Goal: Browse casually

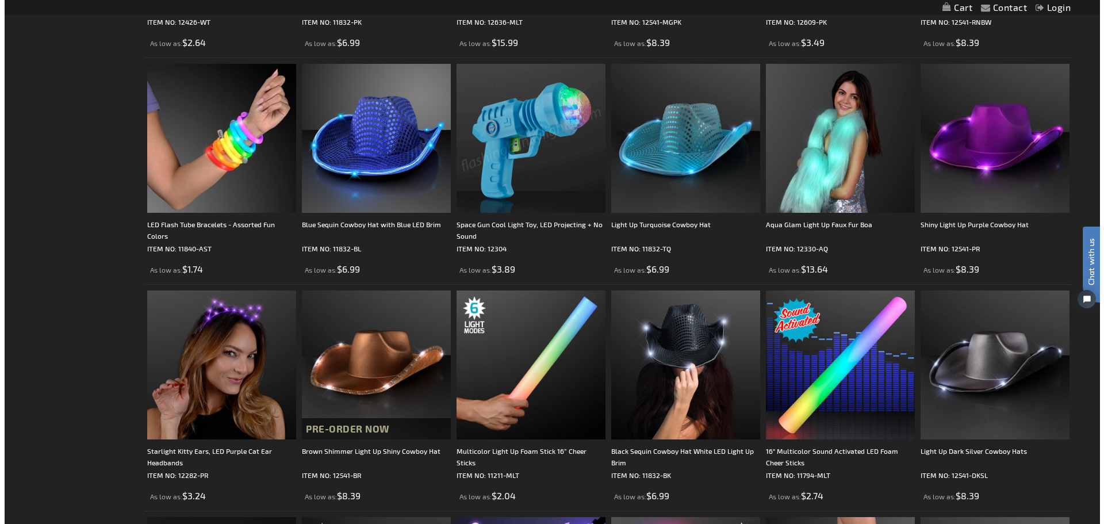
scroll to position [863, 0]
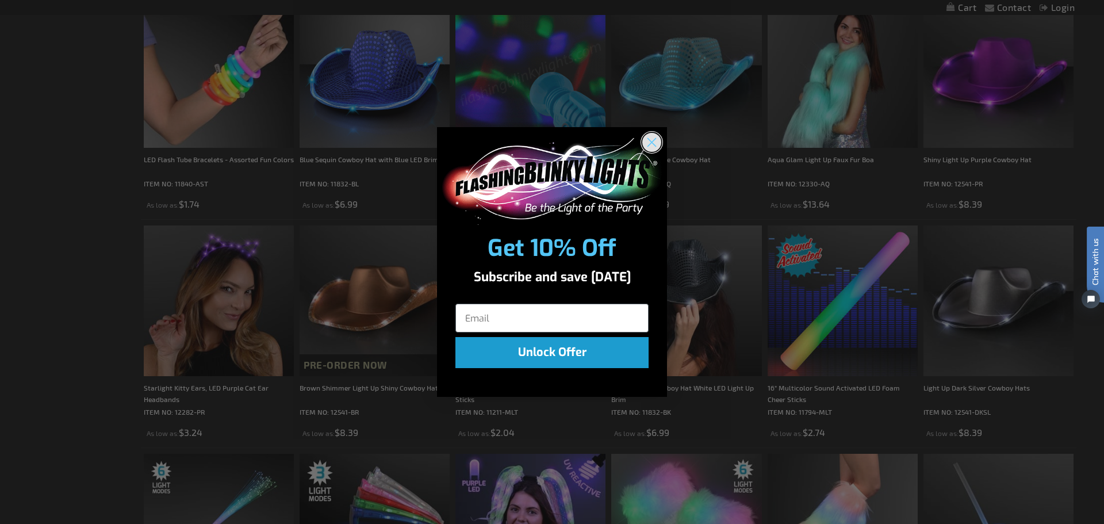
click at [654, 140] on icon "Close dialog" at bounding box center [652, 143] width 8 height 8
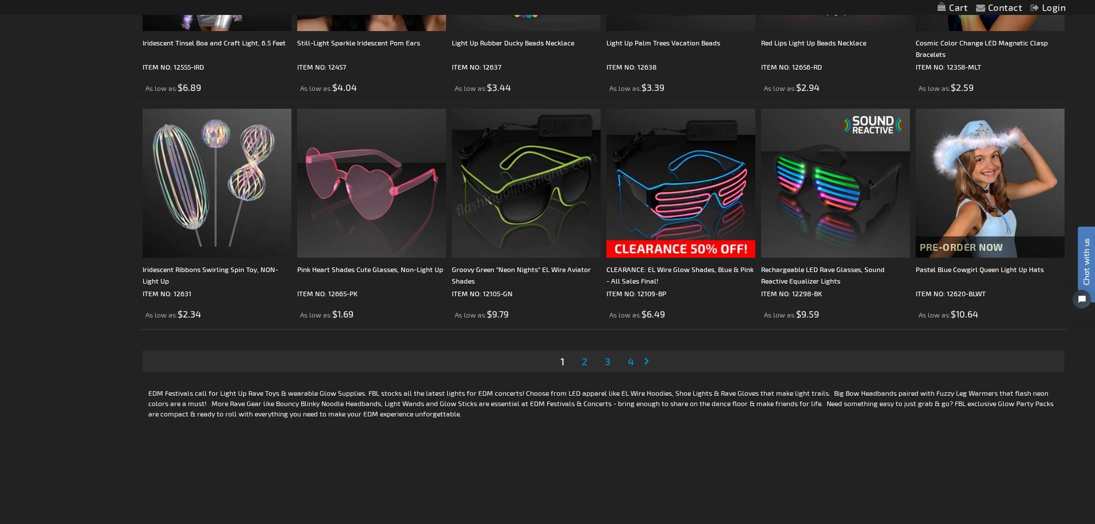
scroll to position [2356, 0]
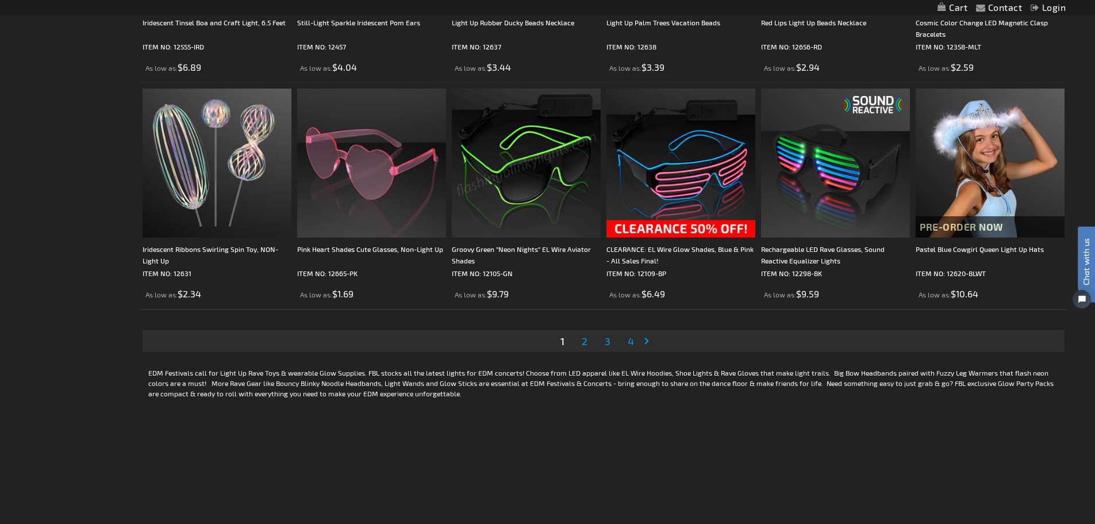
click at [582, 345] on span "2" at bounding box center [585, 341] width 6 height 13
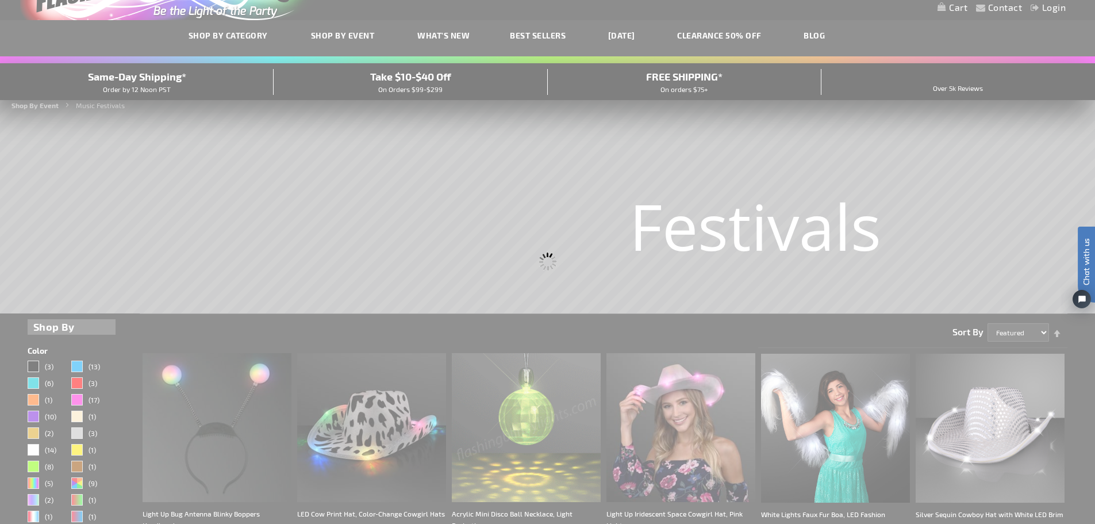
scroll to position [22, 0]
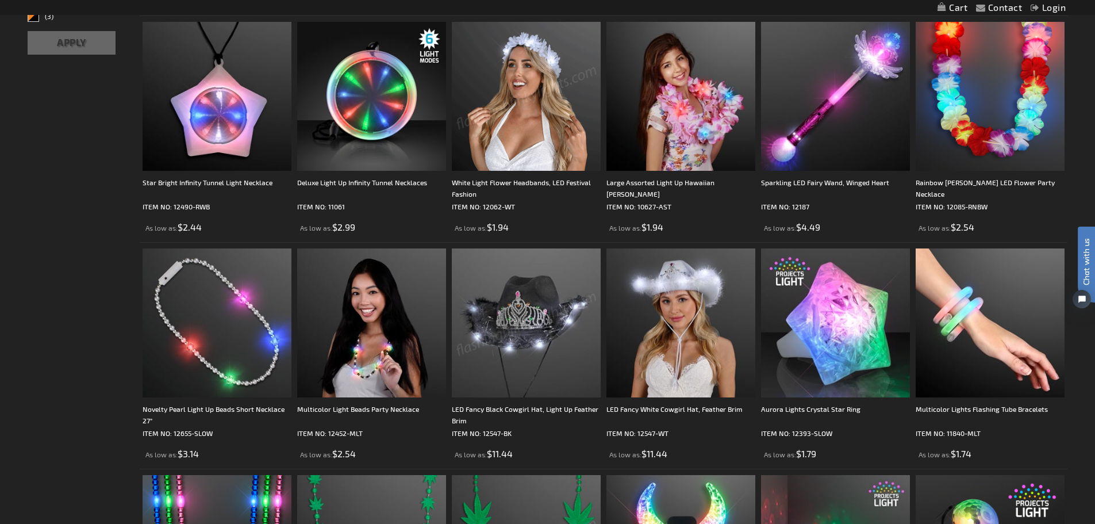
scroll to position [575, 0]
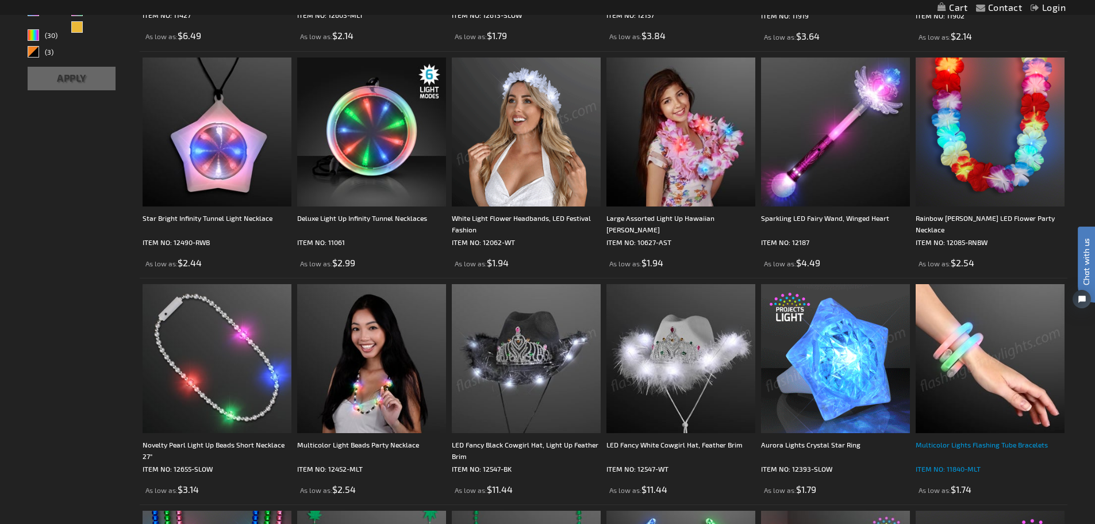
click at [961, 441] on div "Multicolor Lights Flashing Tube Bracelets" at bounding box center [990, 450] width 149 height 23
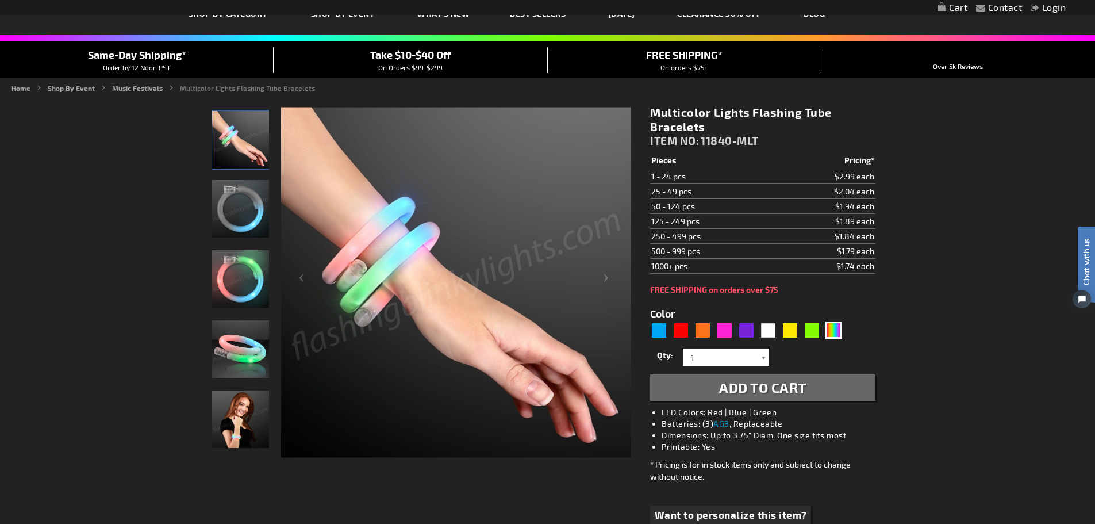
scroll to position [57, 0]
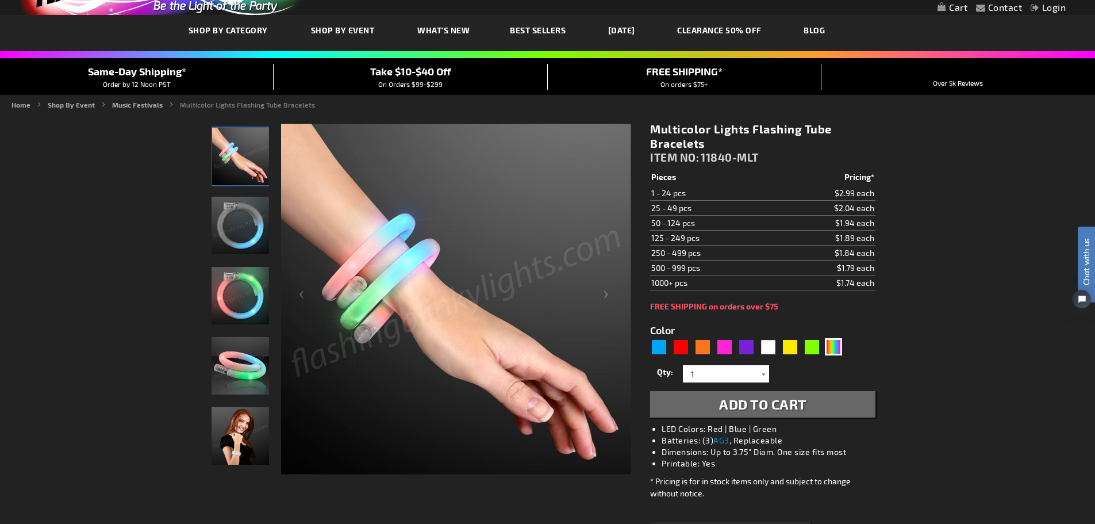
click at [254, 229] on img "Multicolor Lights Flashing Tube Bracelets" at bounding box center [240, 225] width 57 height 57
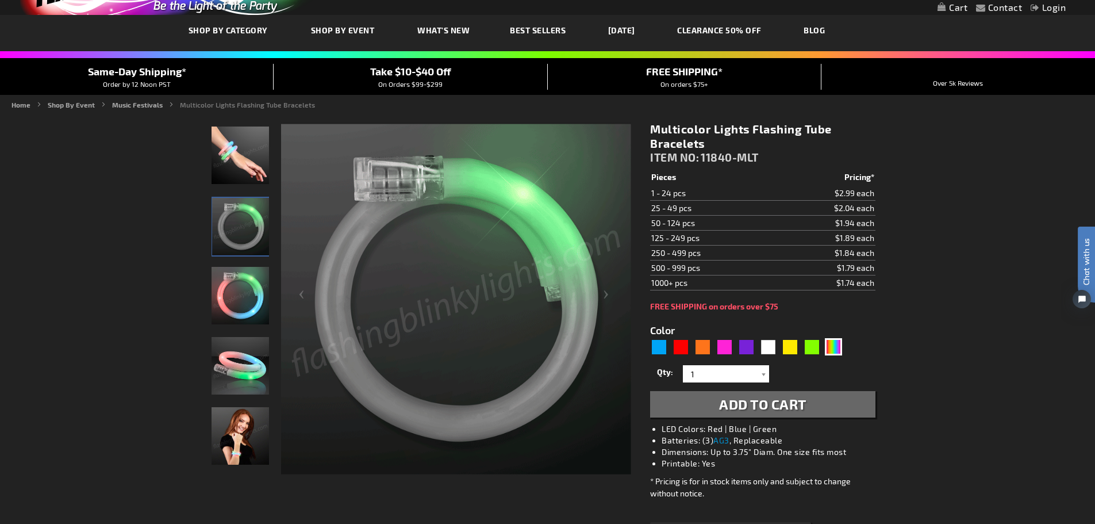
click at [251, 299] on img "Multicolor Lights Flashing Tube Bracelets" at bounding box center [240, 295] width 57 height 57
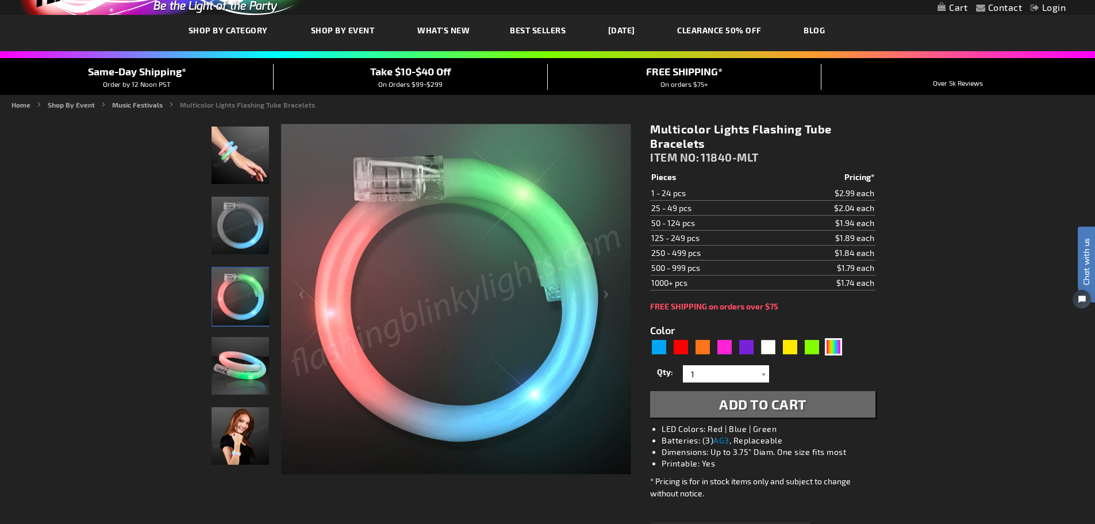
click at [239, 362] on img "Multicolor Lights Flashing Tube Bracelets" at bounding box center [240, 365] width 57 height 57
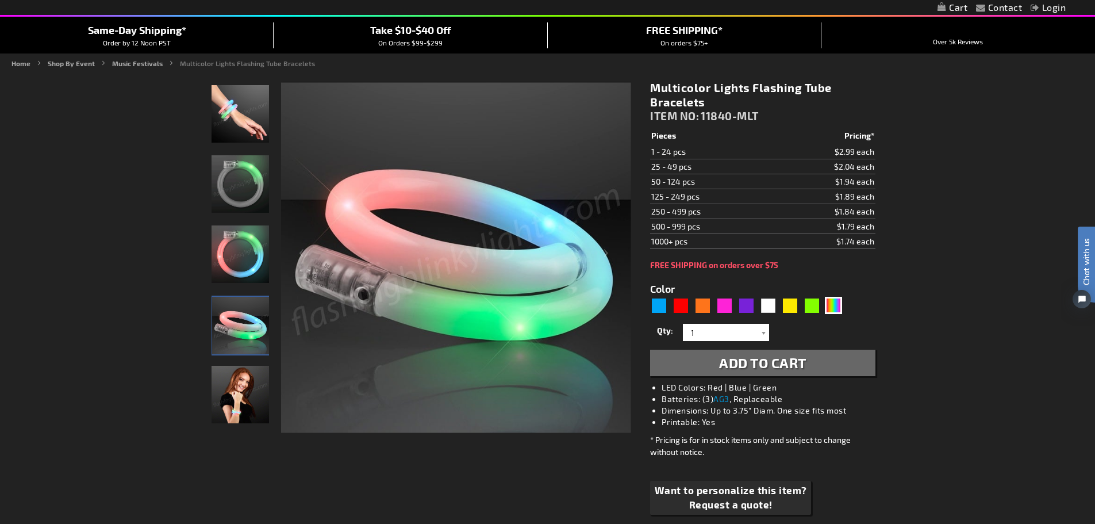
scroll to position [115, 0]
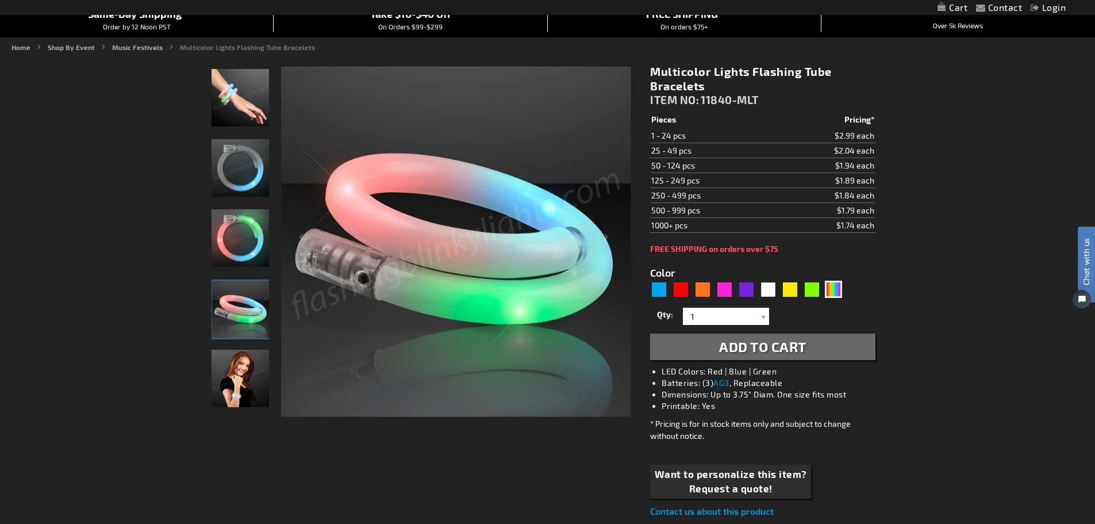
click at [253, 364] on img "Woman wearing Multicolor Lights Flashing Tube Bracelets" at bounding box center [240, 378] width 57 height 57
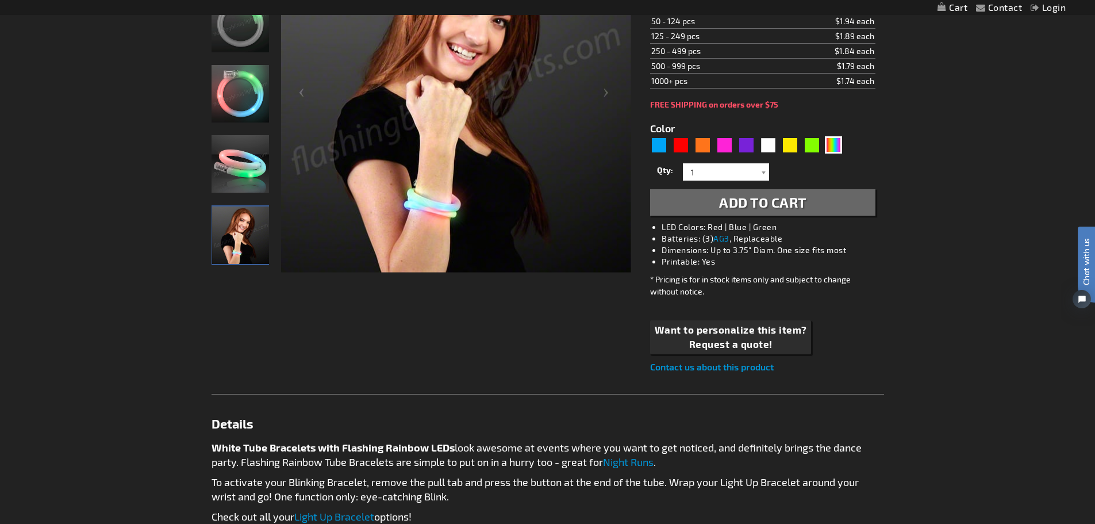
scroll to position [230, 0]
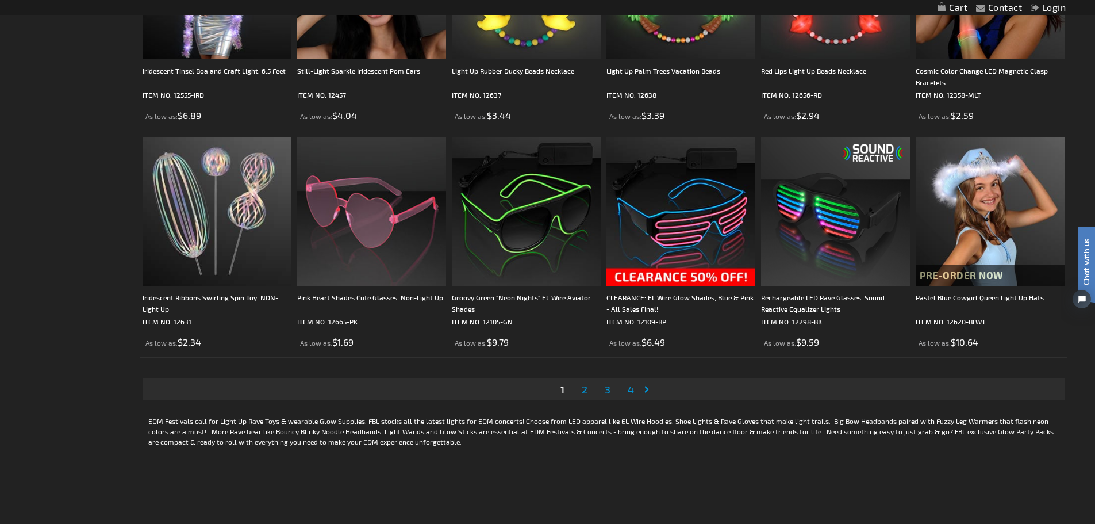
scroll to position [2317, 0]
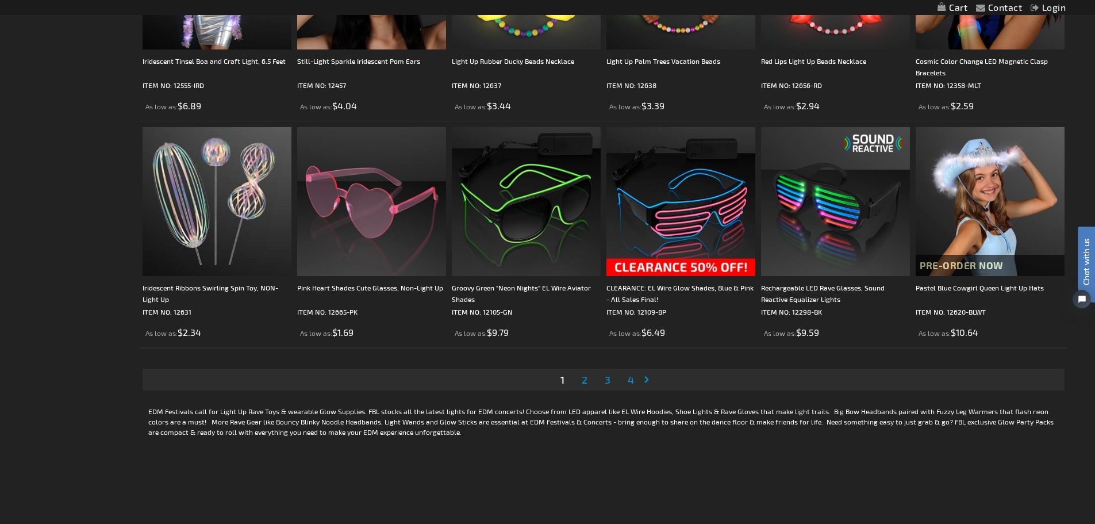
click at [582, 379] on span "2" at bounding box center [585, 379] width 6 height 13
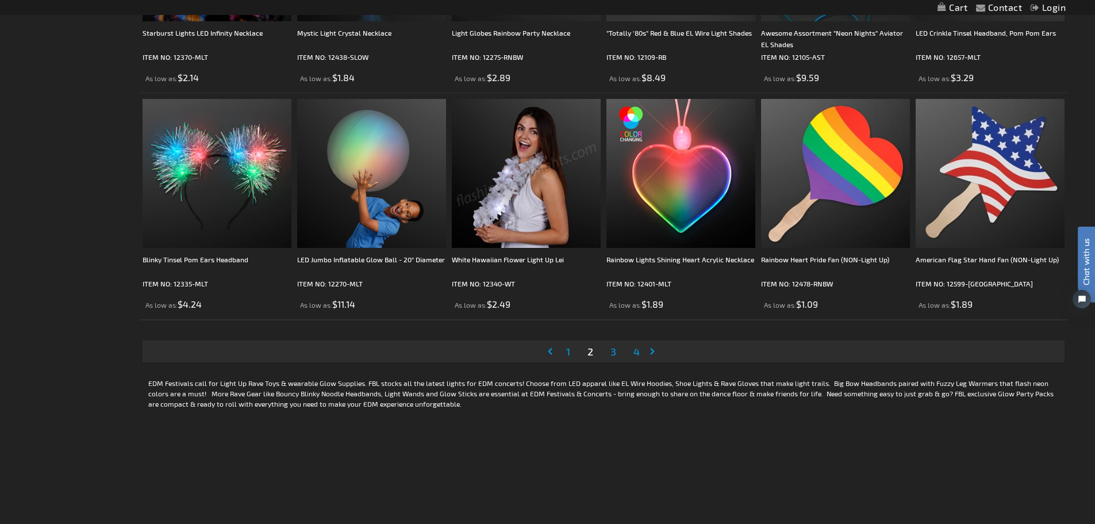
scroll to position [2357, 0]
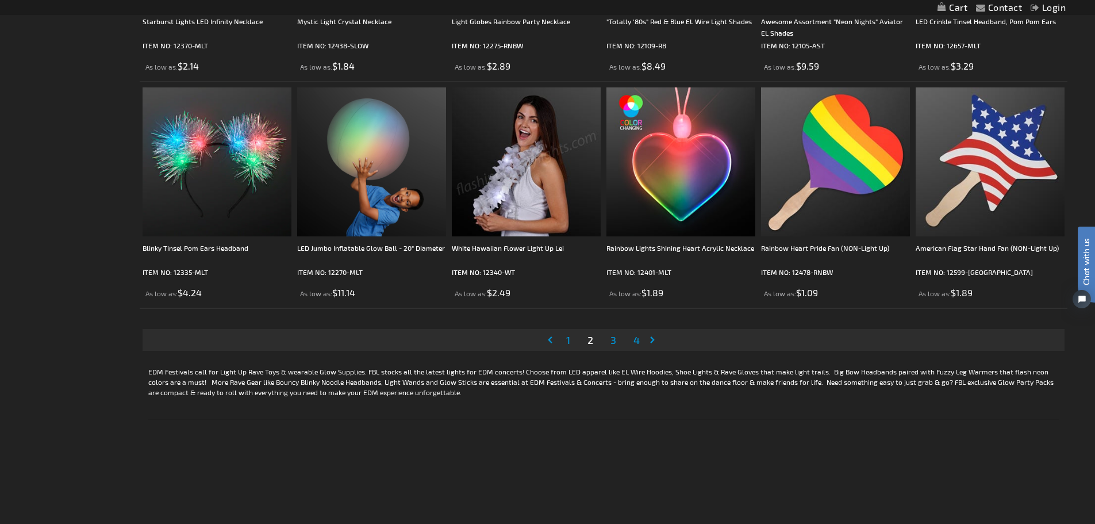
click at [615, 337] on span "3" at bounding box center [614, 339] width 6 height 13
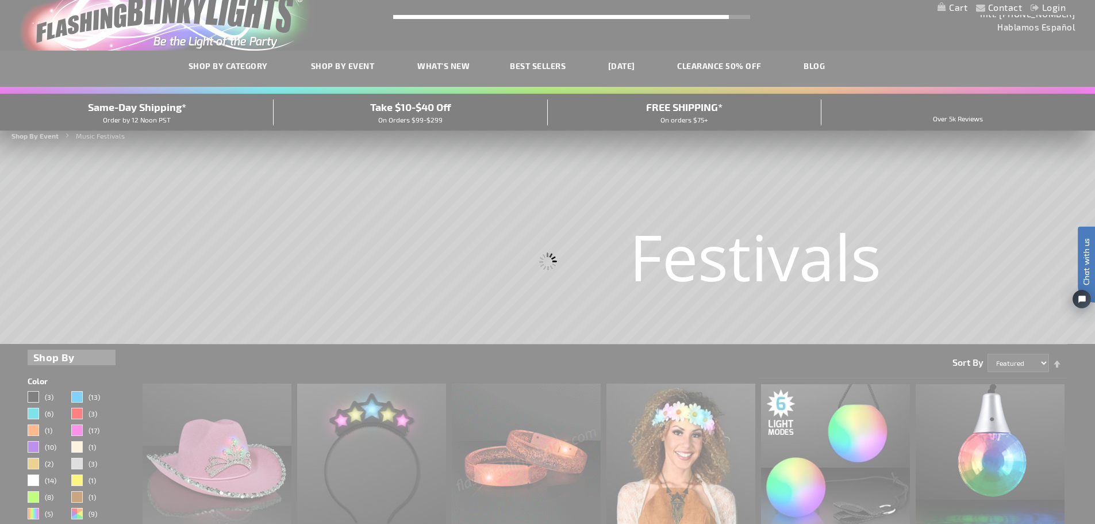
scroll to position [2, 0]
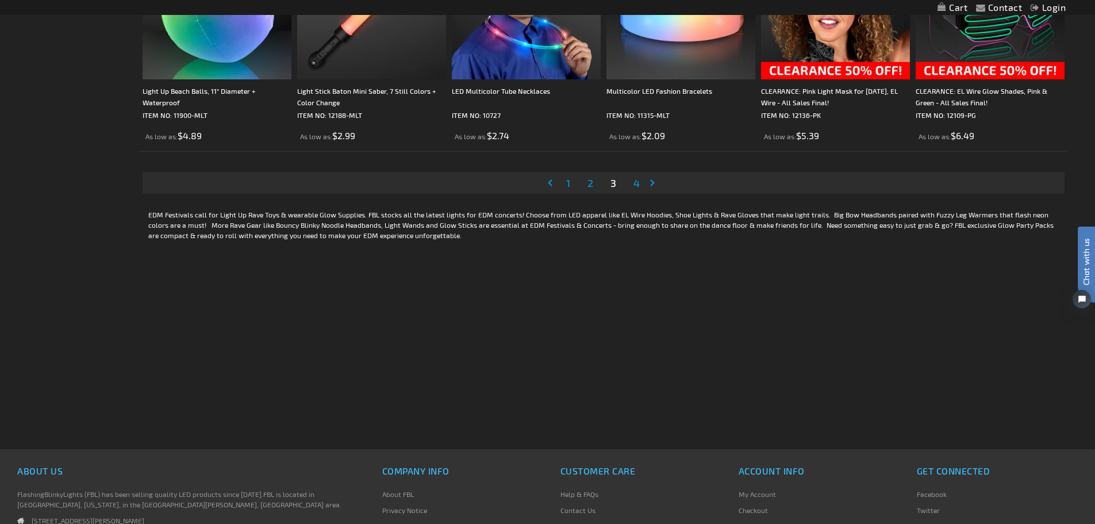
scroll to position [2414, 0]
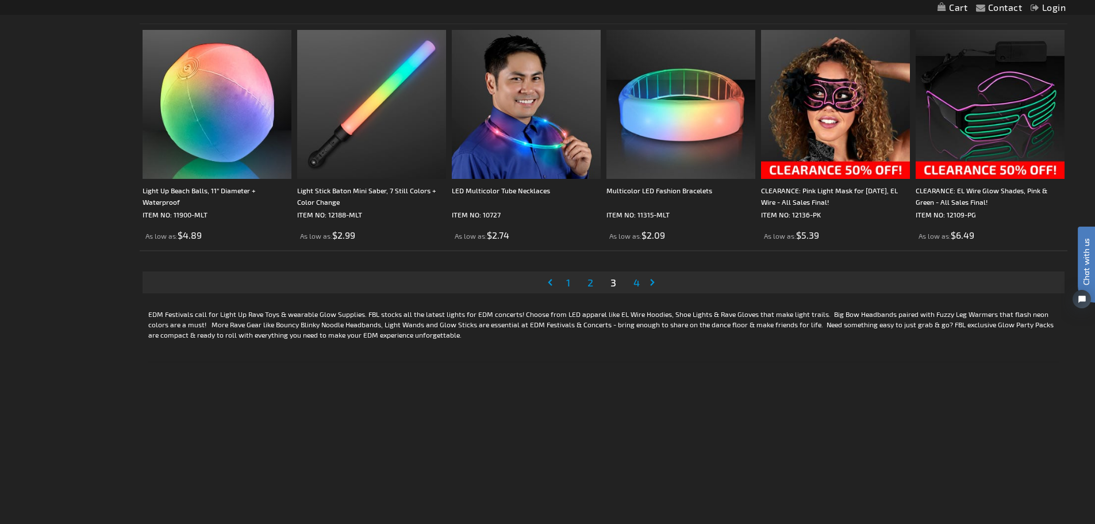
click at [637, 283] on span "4" at bounding box center [637, 282] width 6 height 13
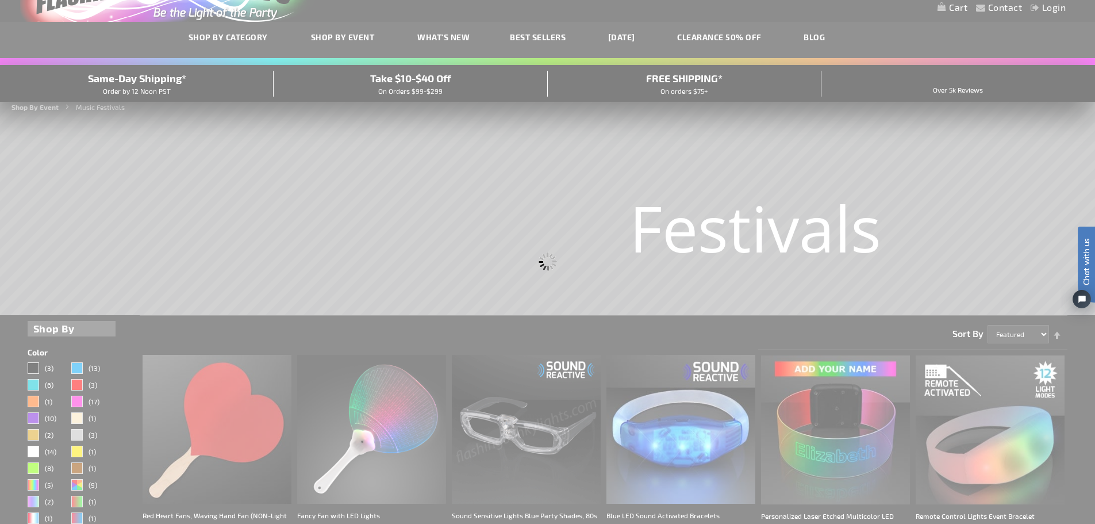
scroll to position [25, 0]
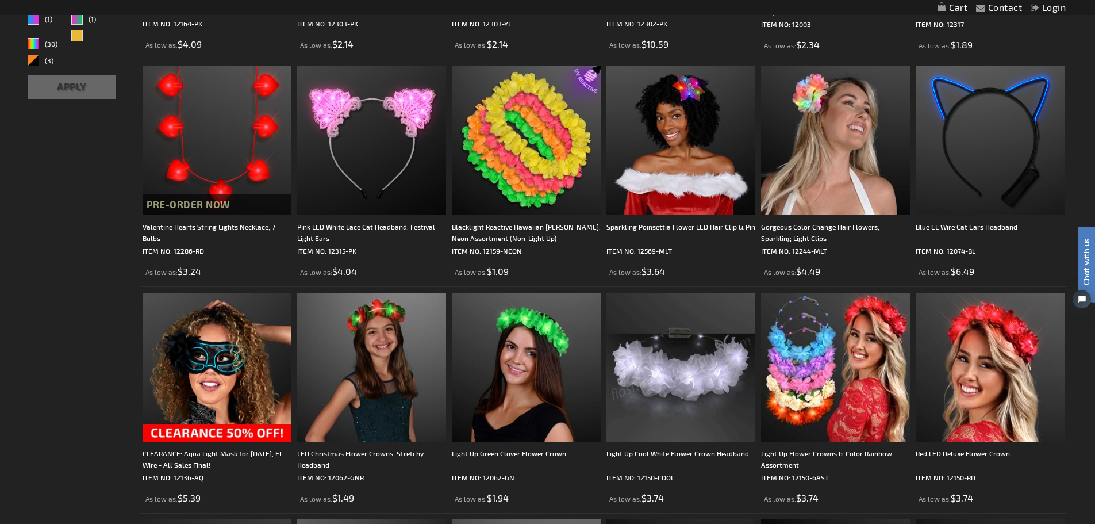
scroll to position [575, 0]
